Goal: Task Accomplishment & Management: Manage account settings

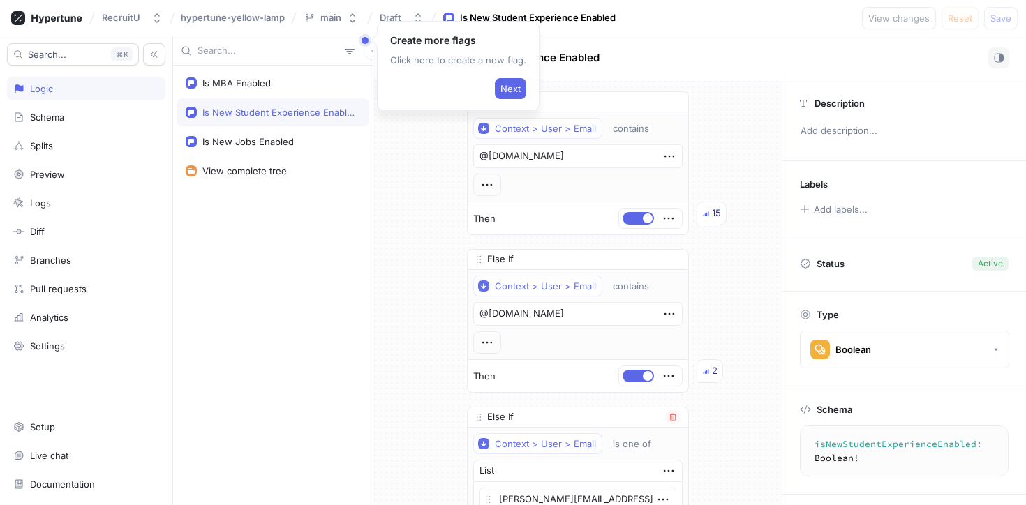
scroll to position [969, 0]
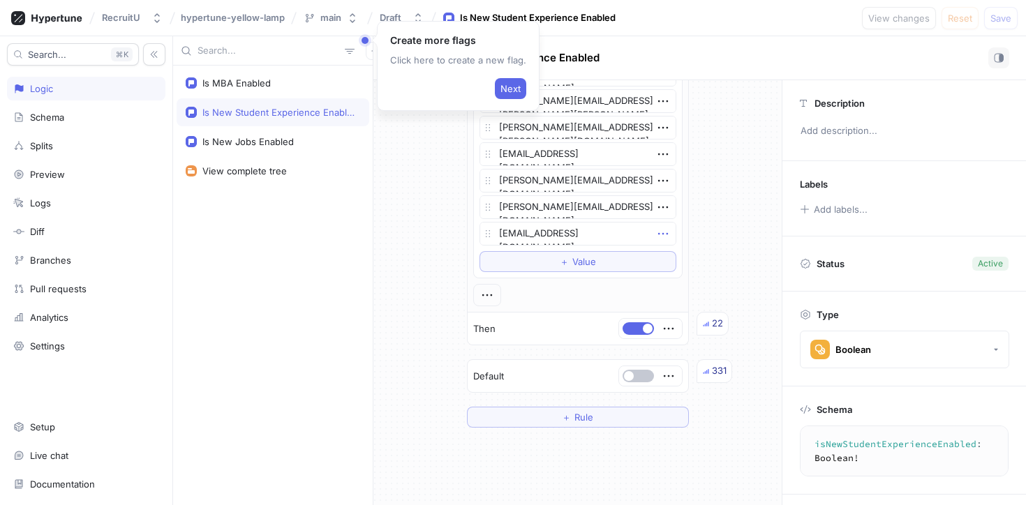
click at [664, 236] on icon "button" at bounding box center [662, 233] width 15 height 15
click at [669, 264] on div "Delete" at bounding box center [712, 260] width 119 height 24
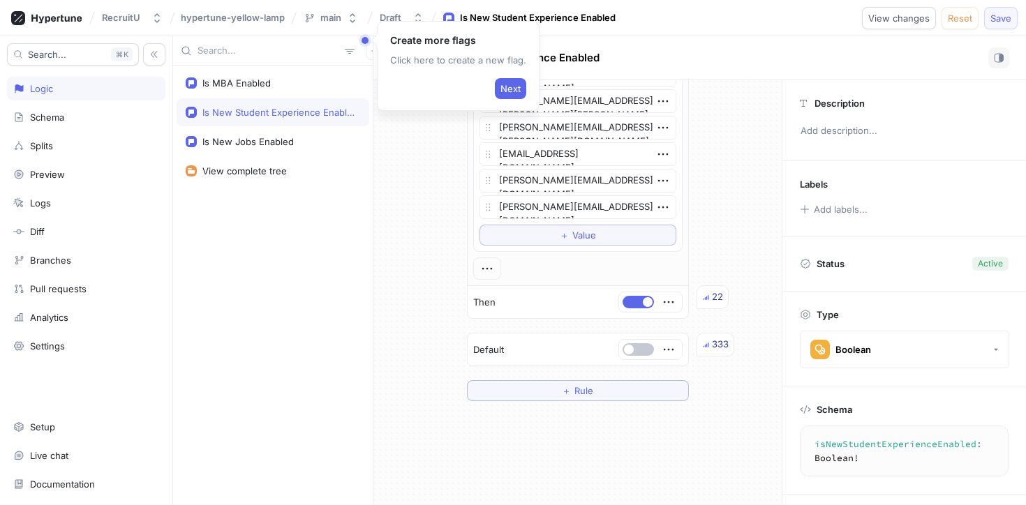
click at [999, 27] on button "Save" at bounding box center [1000, 18] width 33 height 22
click at [542, 230] on button "＋ Value" at bounding box center [577, 235] width 197 height 21
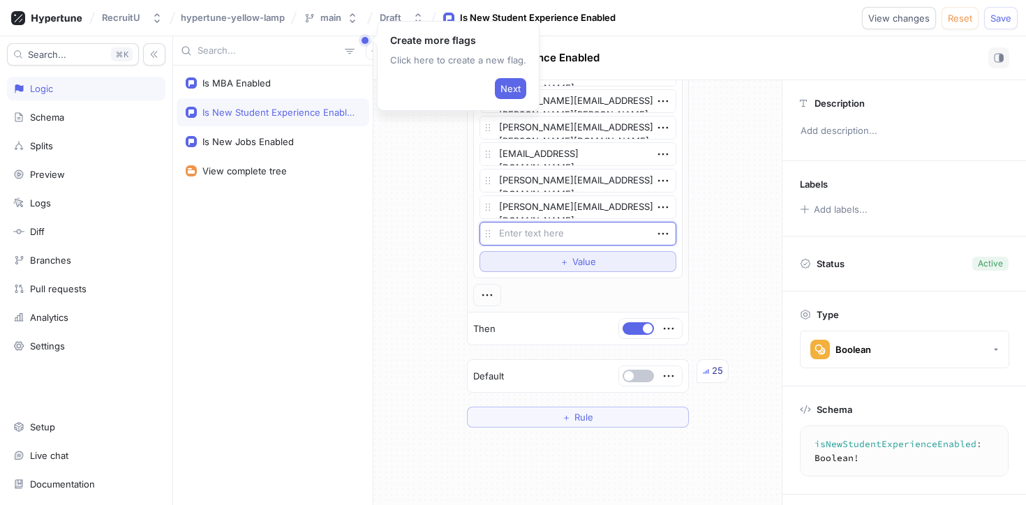
type textarea "x"
type textarea "nd"
type textarea "x"
type textarea "n"
type textarea "x"
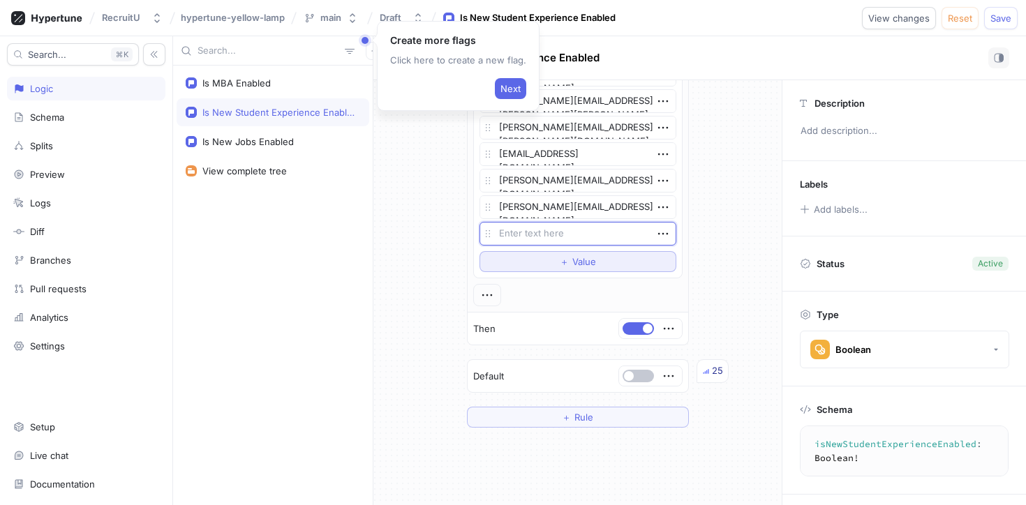
type textarea "x"
type textarea "a"
type textarea "x"
type textarea "and"
type textarea "x"
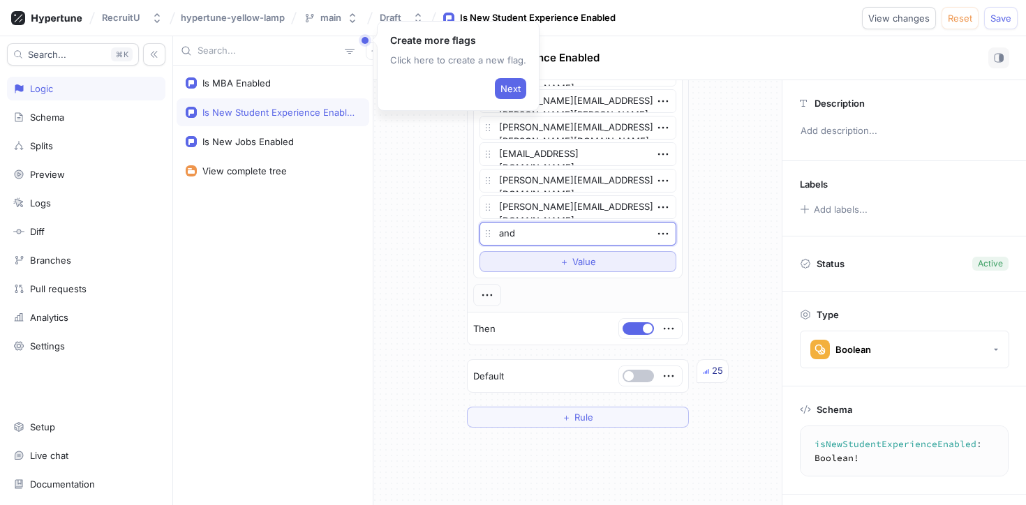
type textarea "andr"
type textarea "x"
type textarea "andre"
type textarea "x"
type textarea "[PERSON_NAME]"
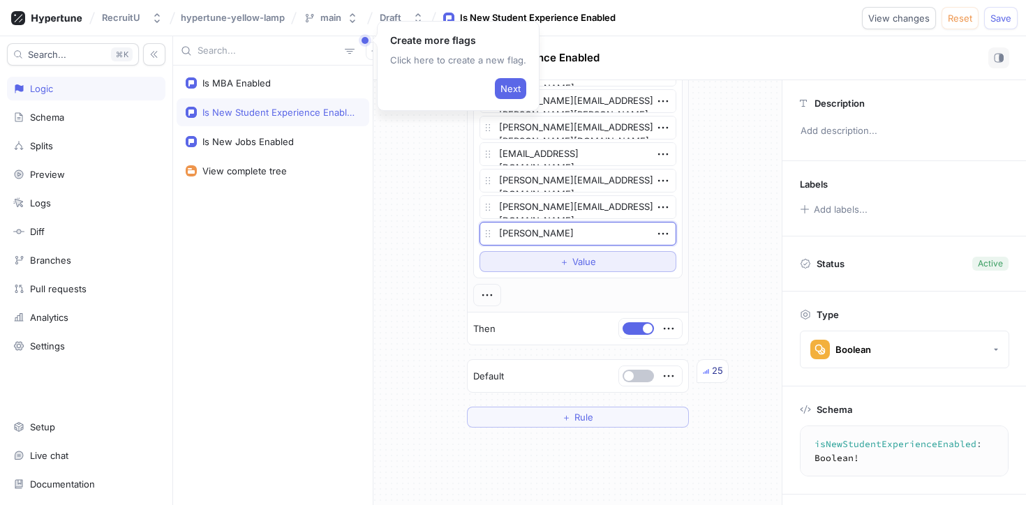
type textarea "x"
type textarea "andrewy"
type textarea "x"
type textarea "[PERSON_NAME]"
type textarea "x"
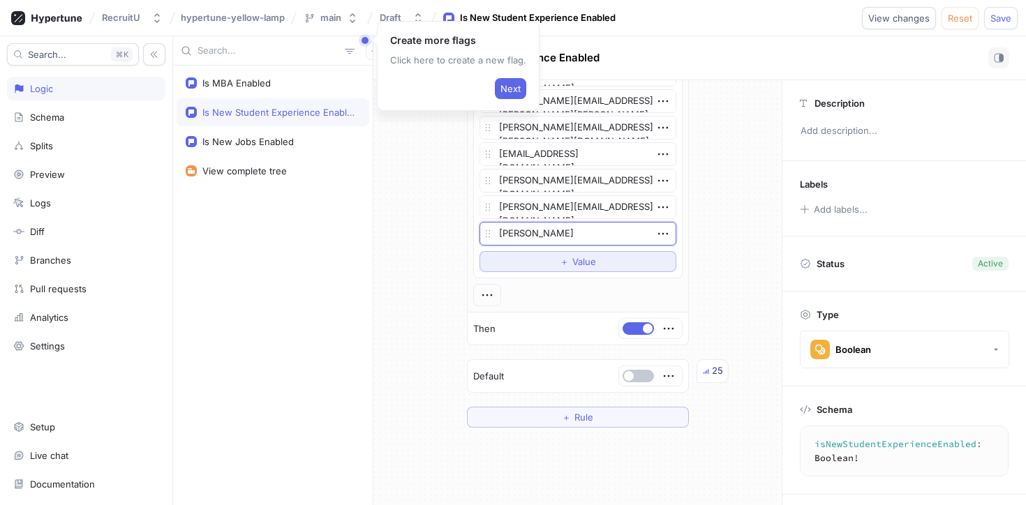
type textarea "[PERSON_NAME]"
type textarea "x"
type textarea "andrewyang@"
type textarea "x"
type textarea "andrewyang@c"
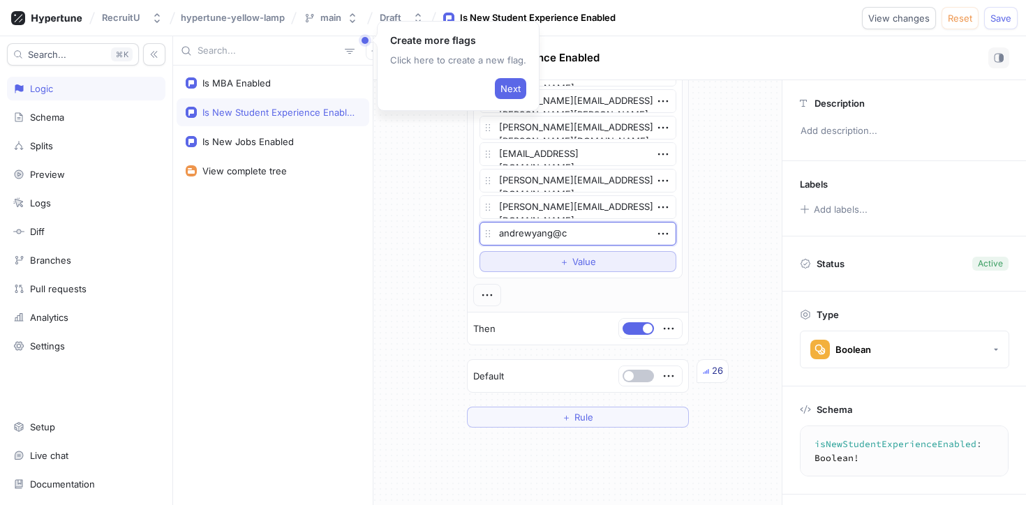
type textarea "x"
type textarea "andrewyang@co"
type textarea "x"
type textarea "andrewyang@col"
type textarea "x"
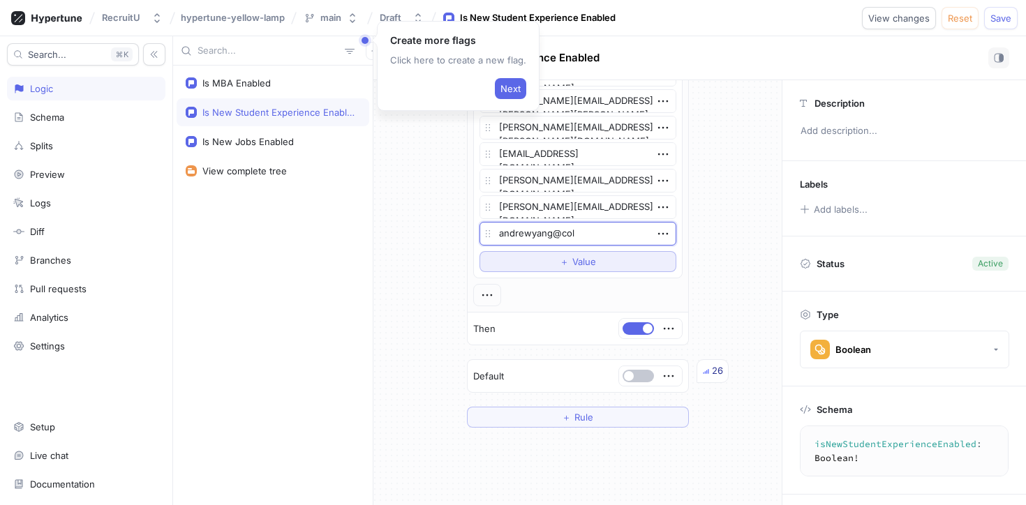
type textarea "andrewyang@coll"
type textarea "x"
type textarea "andrewyang@colle"
type textarea "x"
type textarea "andrewyang@colleg"
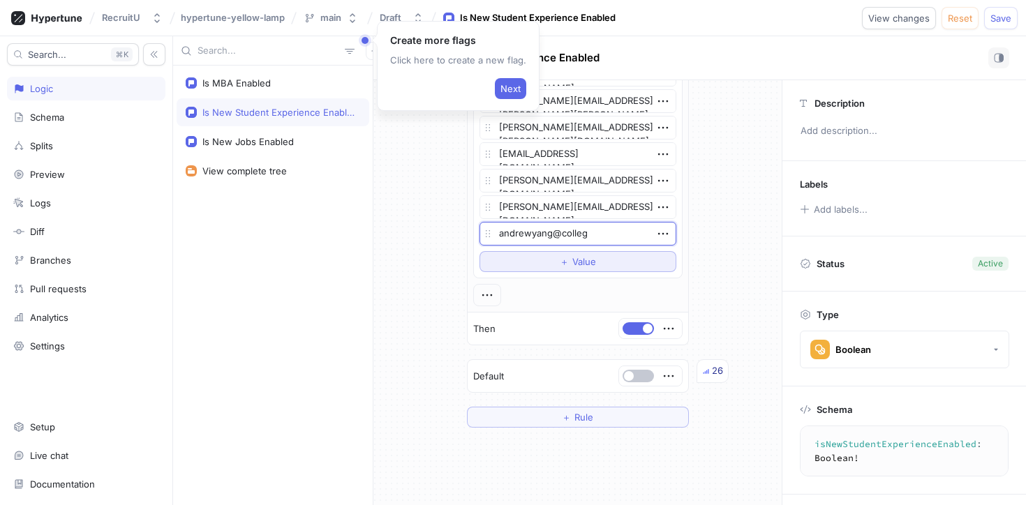
type textarea "x"
type textarea "andrewyang@college."
type textarea "x"
type textarea "andrewyang@college.h"
type textarea "x"
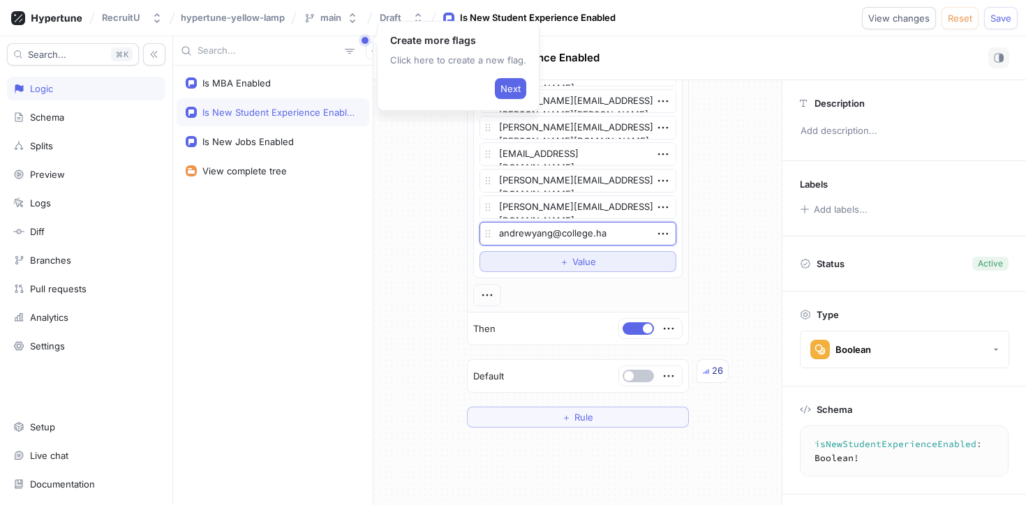
type textarea "[EMAIL_ADDRESS]"
type textarea "x"
type textarea "andrewyang@college.harv"
type textarea "x"
type textarea "andrewyang@college.harva"
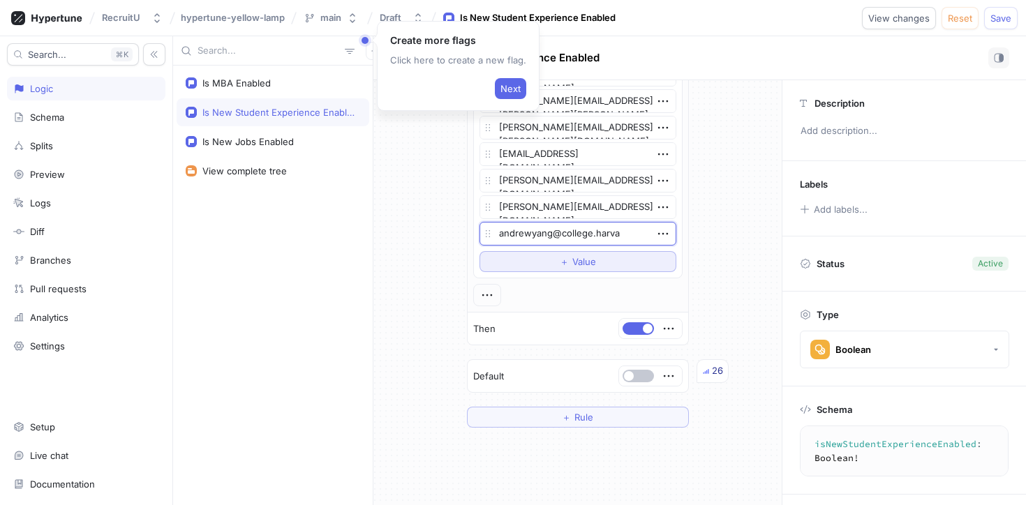
type textarea "x"
type textarea "andrewyang@college.harvar"
type textarea "x"
type textarea "andrewyang@college.harvard"
type textarea "x"
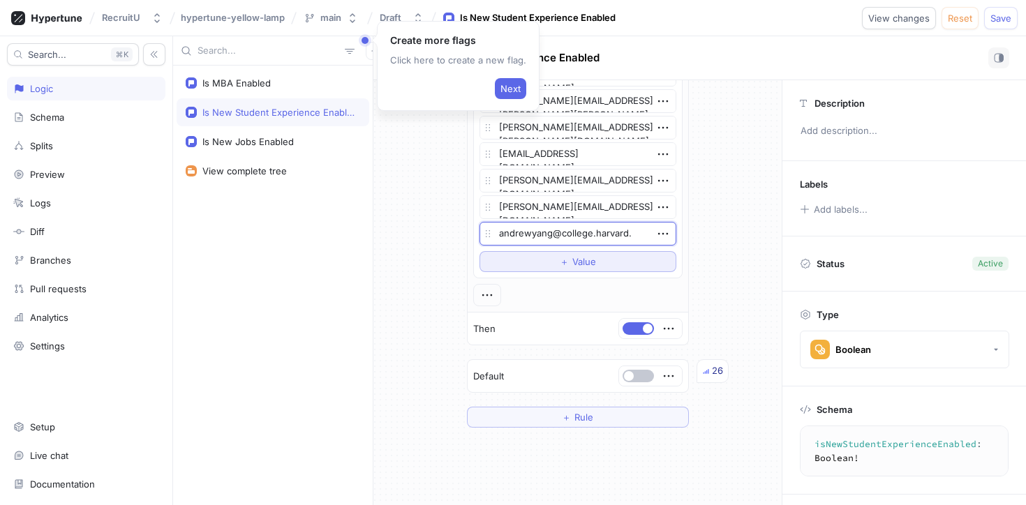
type textarea "andrewyang@college.harvard.e"
type textarea "x"
type textarea "[EMAIL_ADDRESS]"
type textarea "x"
type textarea "[EMAIL_ADDRESS][DOMAIN_NAME]"
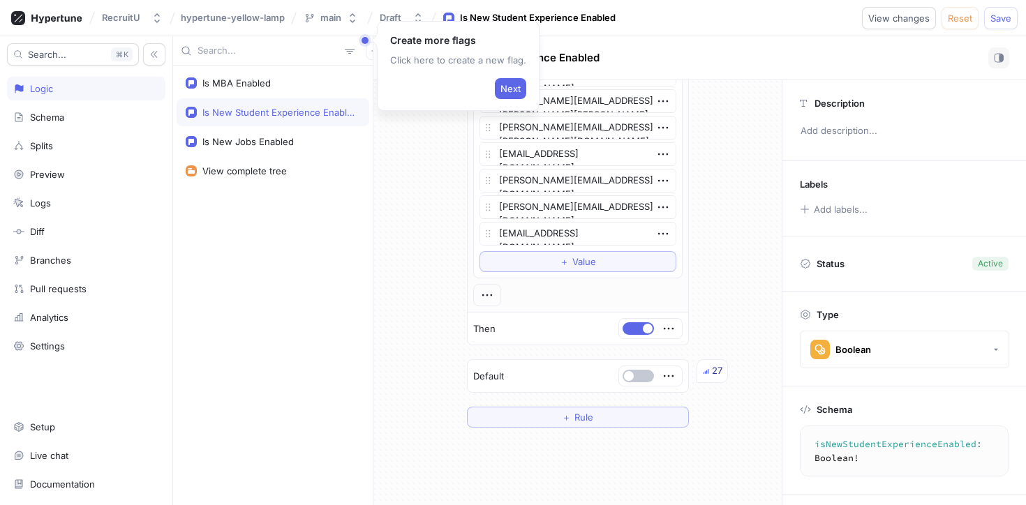
click at [990, 26] on button "Save" at bounding box center [1000, 18] width 33 height 22
type textarea "x"
